Goal: Task Accomplishment & Management: Use online tool/utility

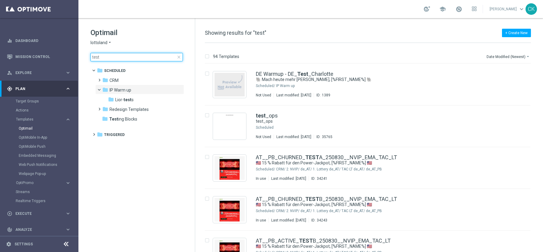
click at [122, 60] on input "test" at bounding box center [137, 57] width 92 height 8
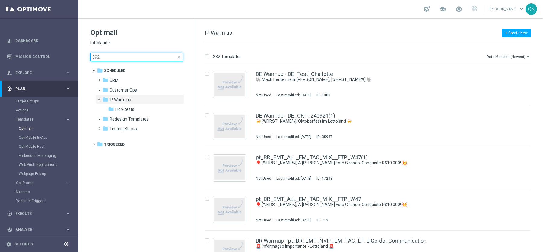
type input "0924"
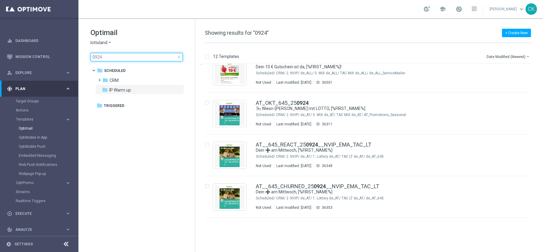
scroll to position [39, 0]
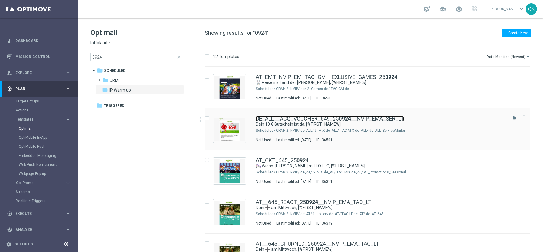
click at [292, 116] on link "DE_ALL__ACQ_VOUCHER_649_25 0924 __NVIP_EMA_SER_LT" at bounding box center [330, 118] width 148 height 5
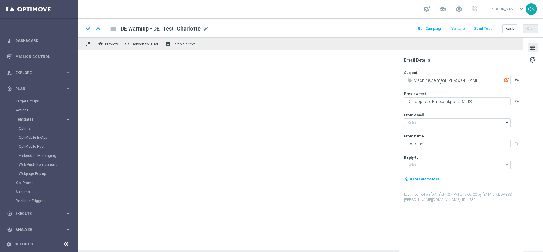
type input "[EMAIL_ADDRESS][DOMAIN_NAME]"
type textarea "Dein 10 € Gutschein ist da, [%FIRST_NAME%]!"
type textarea "Löse deinen 10 € [PERSON_NAME] auf [DOMAIN_NAME] ein"
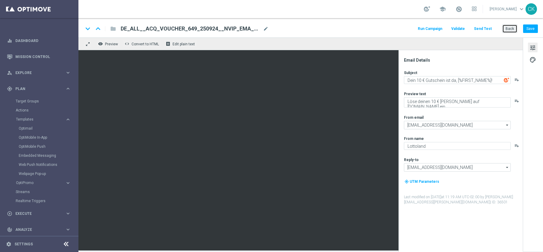
click at [509, 30] on button "Back" at bounding box center [509, 28] width 15 height 8
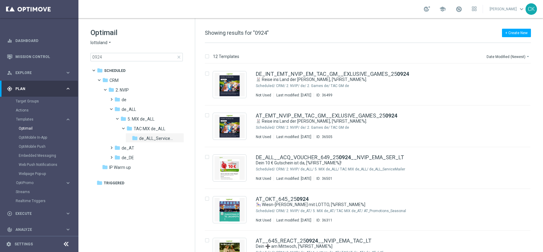
click at [177, 59] on span "close" at bounding box center [178, 57] width 5 height 5
